Goal: Task Accomplishment & Management: Manage account settings

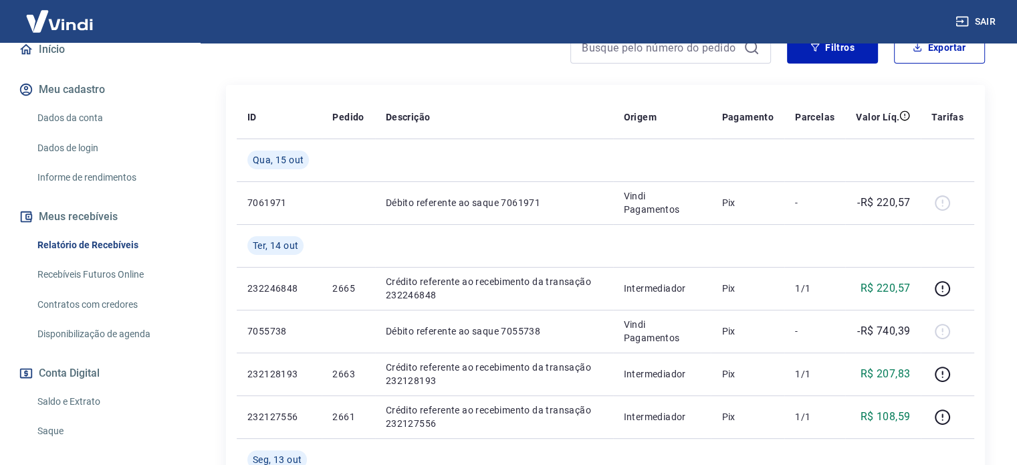
scroll to position [134, 0]
click at [96, 396] on link "Saldo e Extrato" at bounding box center [108, 400] width 152 height 27
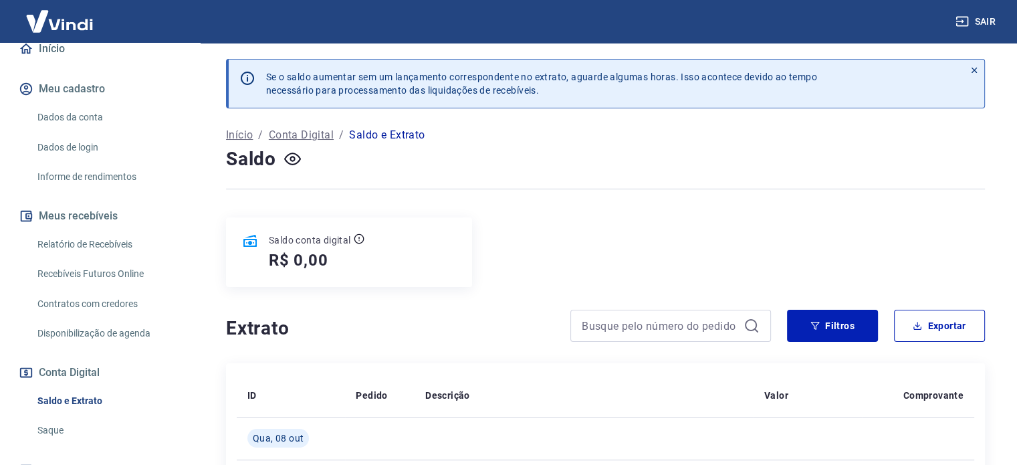
click at [388, 136] on p "Saldo e Extrato" at bounding box center [387, 135] width 76 height 16
drag, startPoint x: 352, startPoint y: 140, endPoint x: 348, endPoint y: 239, distance: 99.0
click at [351, 143] on div "Início / Conta Digital / Saldo e Extrato" at bounding box center [605, 134] width 759 height 21
click at [364, 247] on div "Saldo conta digital R$ 0,00" at bounding box center [311, 251] width 106 height 37
click at [358, 244] on div "Saldo conta digital" at bounding box center [317, 239] width 96 height 13
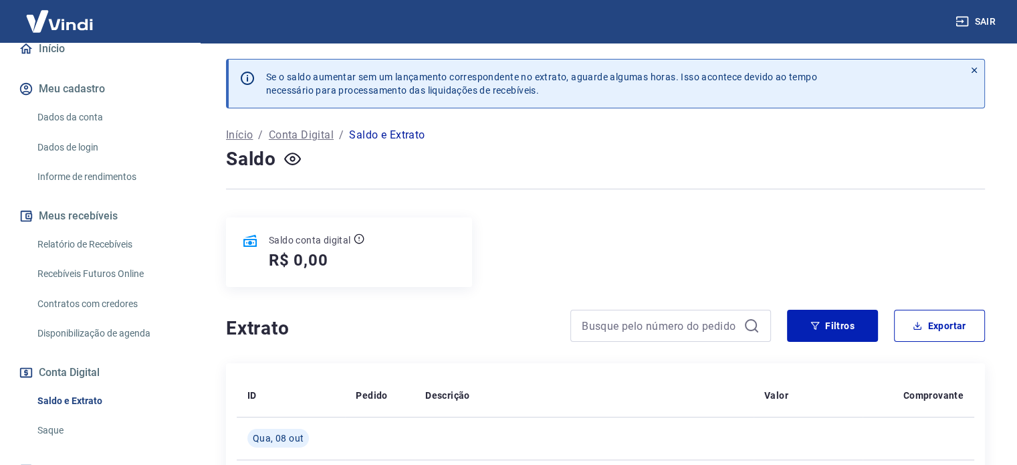
click at [355, 240] on icon at bounding box center [359, 239] width 10 height 10
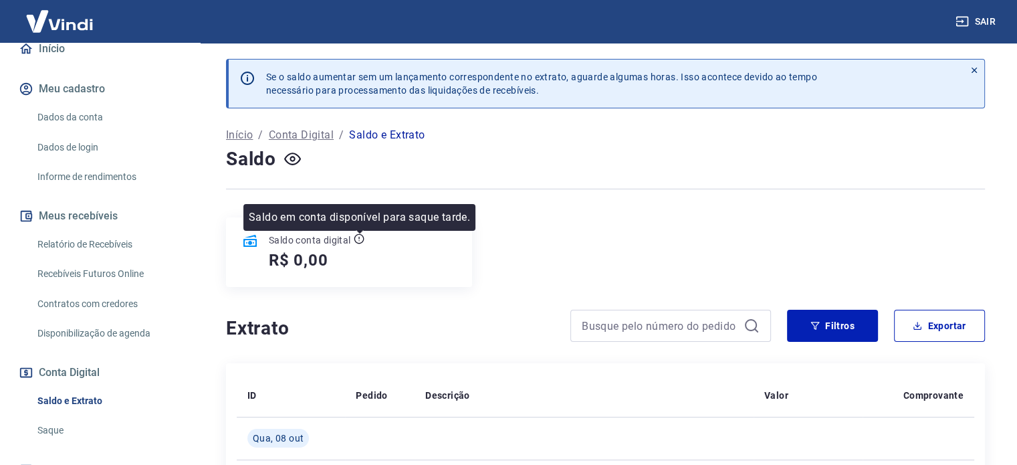
click at [354, 239] on icon at bounding box center [359, 239] width 10 height 10
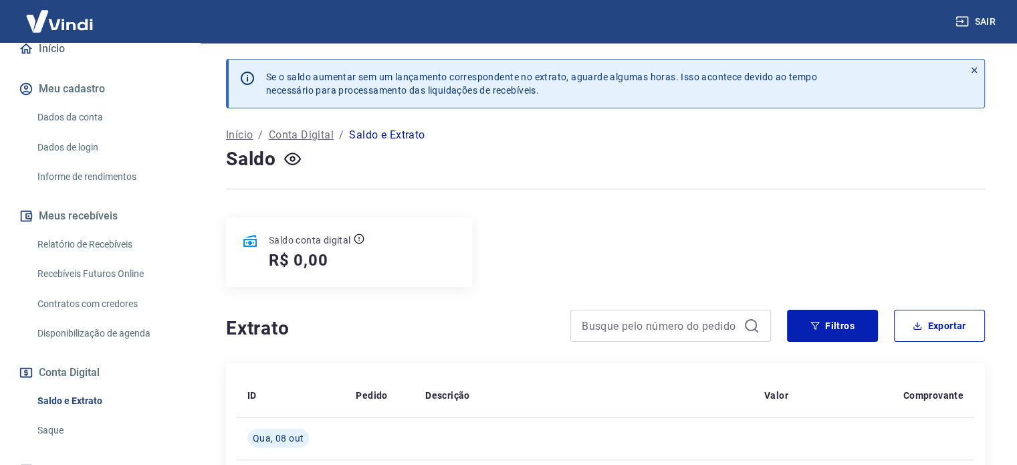
click at [271, 245] on p "Saldo conta digital" at bounding box center [310, 239] width 82 height 13
click at [372, 233] on div "Saldo conta digital R$ 0,00" at bounding box center [349, 252] width 246 height 70
click at [358, 231] on div "Saldo conta digital R$ 0,00" at bounding box center [349, 252] width 246 height 70
click at [971, 64] on div at bounding box center [974, 84] width 20 height 48
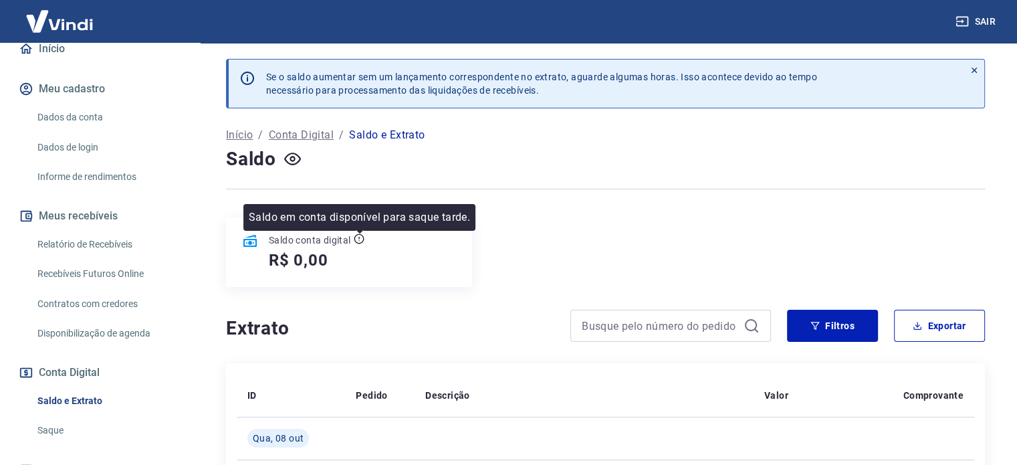
click at [362, 238] on icon at bounding box center [359, 238] width 11 height 11
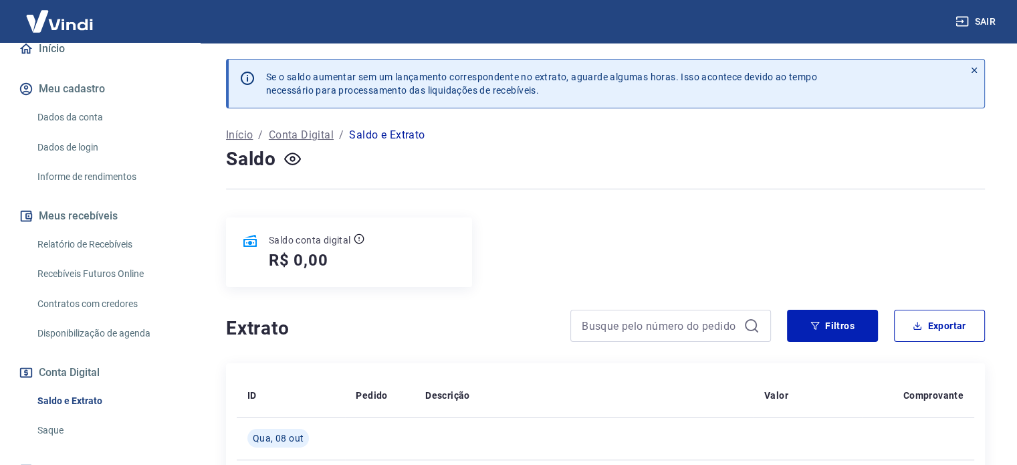
click at [286, 245] on p "Saldo conta digital" at bounding box center [310, 239] width 82 height 13
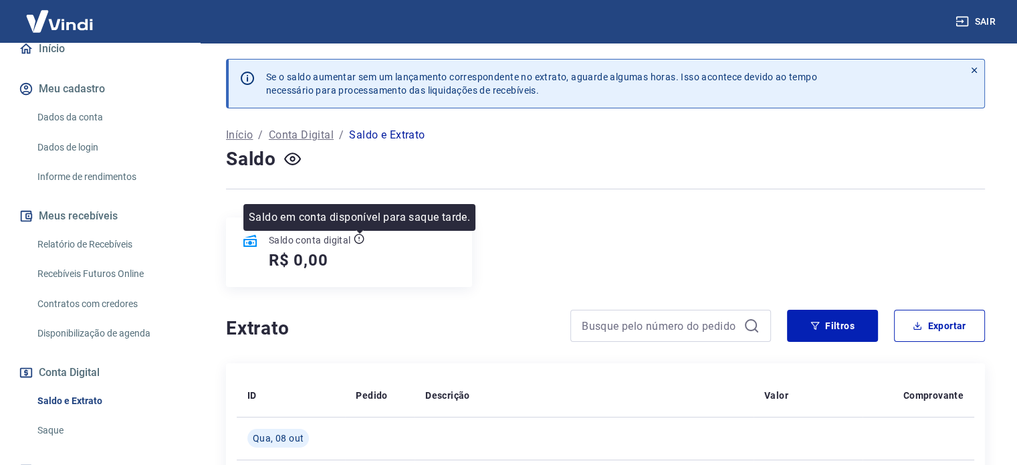
click at [356, 235] on icon at bounding box center [359, 238] width 11 height 11
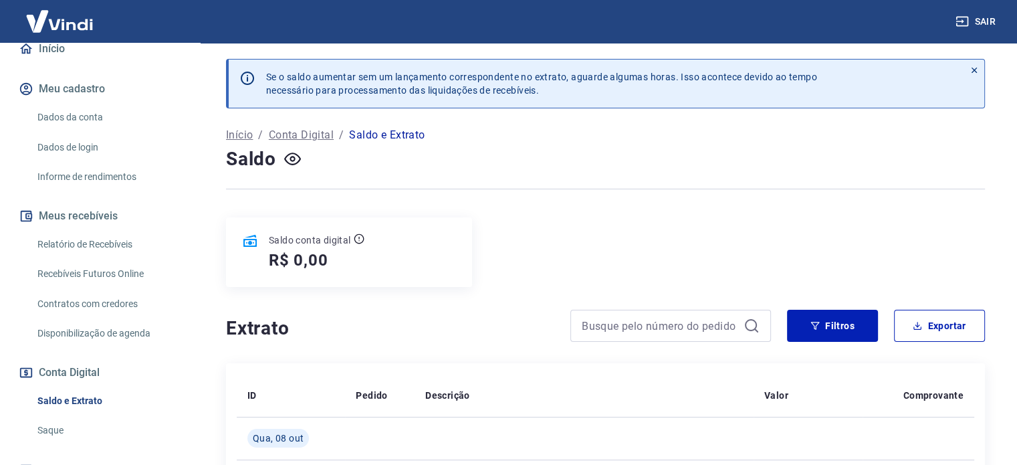
click at [356, 232] on div "Saldo conta digital R$ 0,00" at bounding box center [349, 252] width 246 height 70
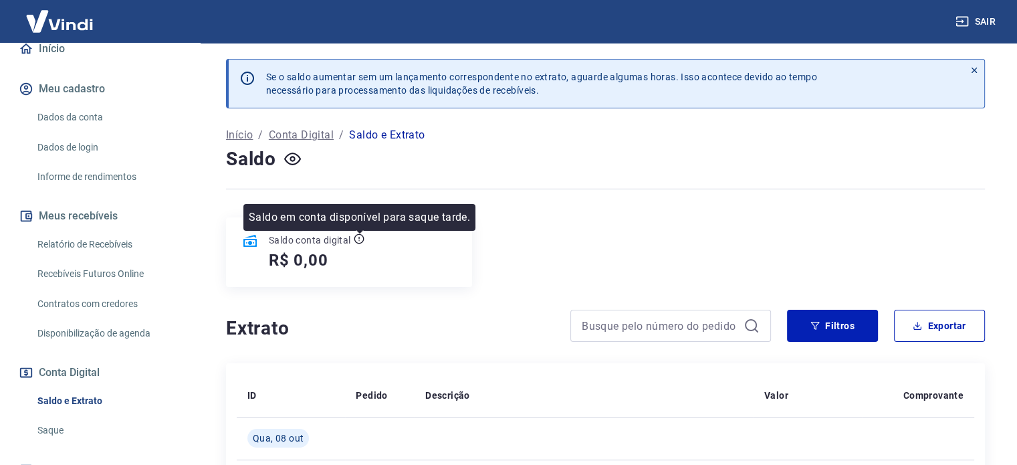
click at [356, 239] on icon at bounding box center [359, 238] width 11 height 11
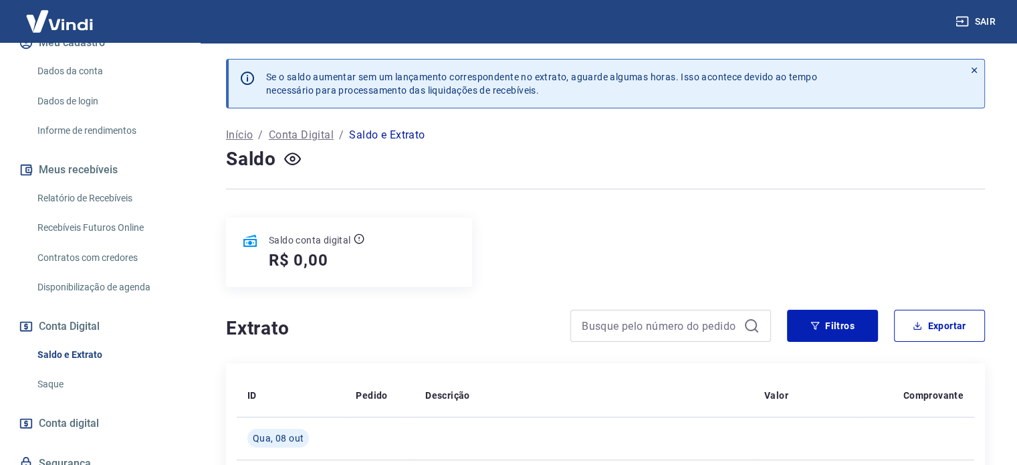
scroll to position [233, 0]
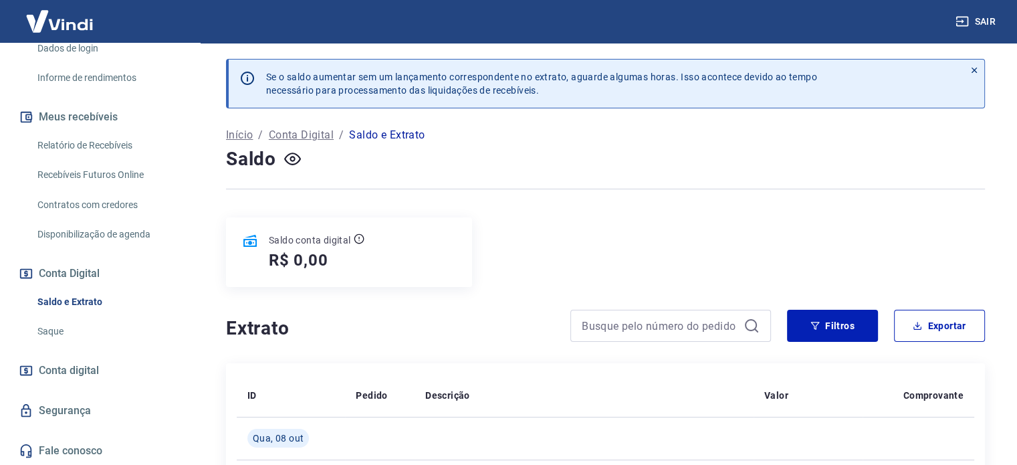
click at [51, 320] on link "Saque" at bounding box center [108, 331] width 152 height 27
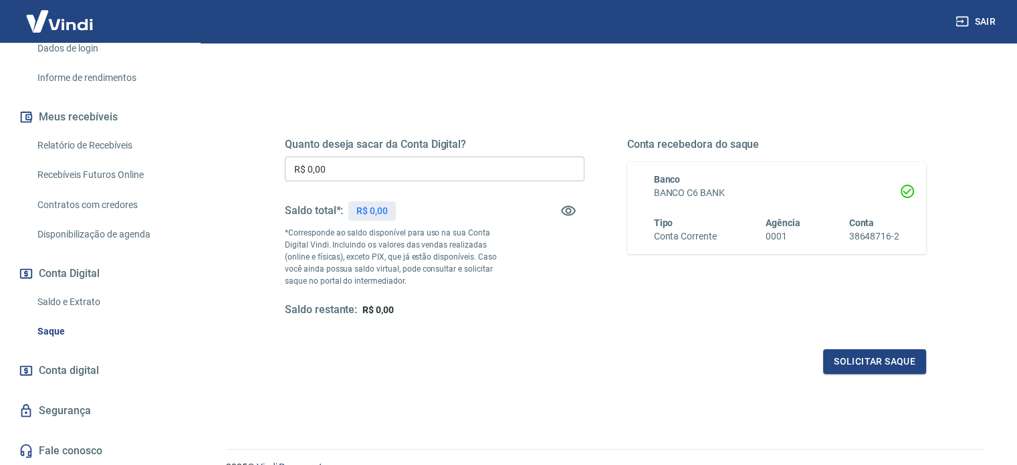
scroll to position [195, 0]
